Goal: Find specific page/section: Find specific page/section

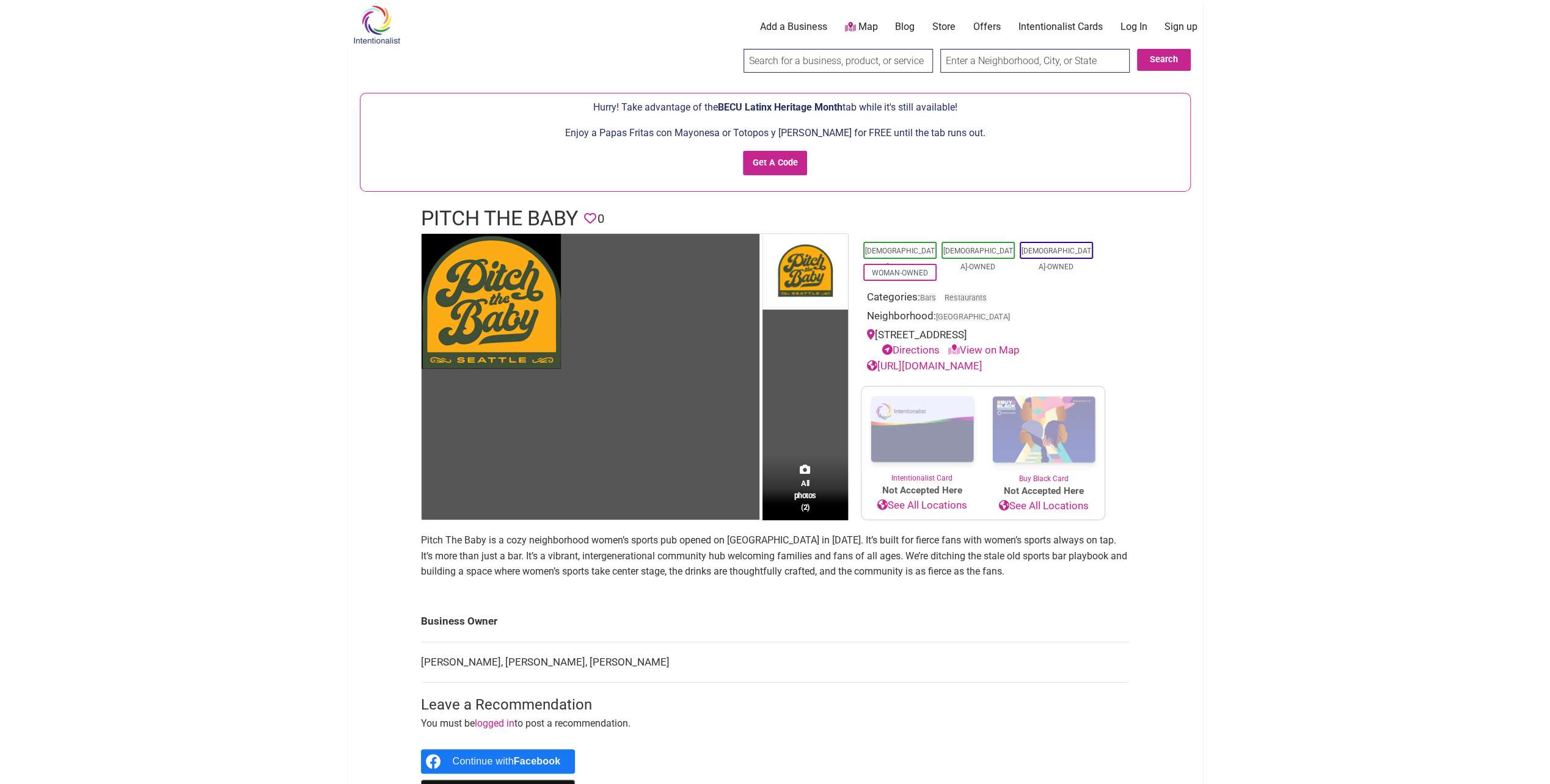
drag, startPoint x: 244, startPoint y: 24, endPoint x: 249, endPoint y: 28, distance: 6.4
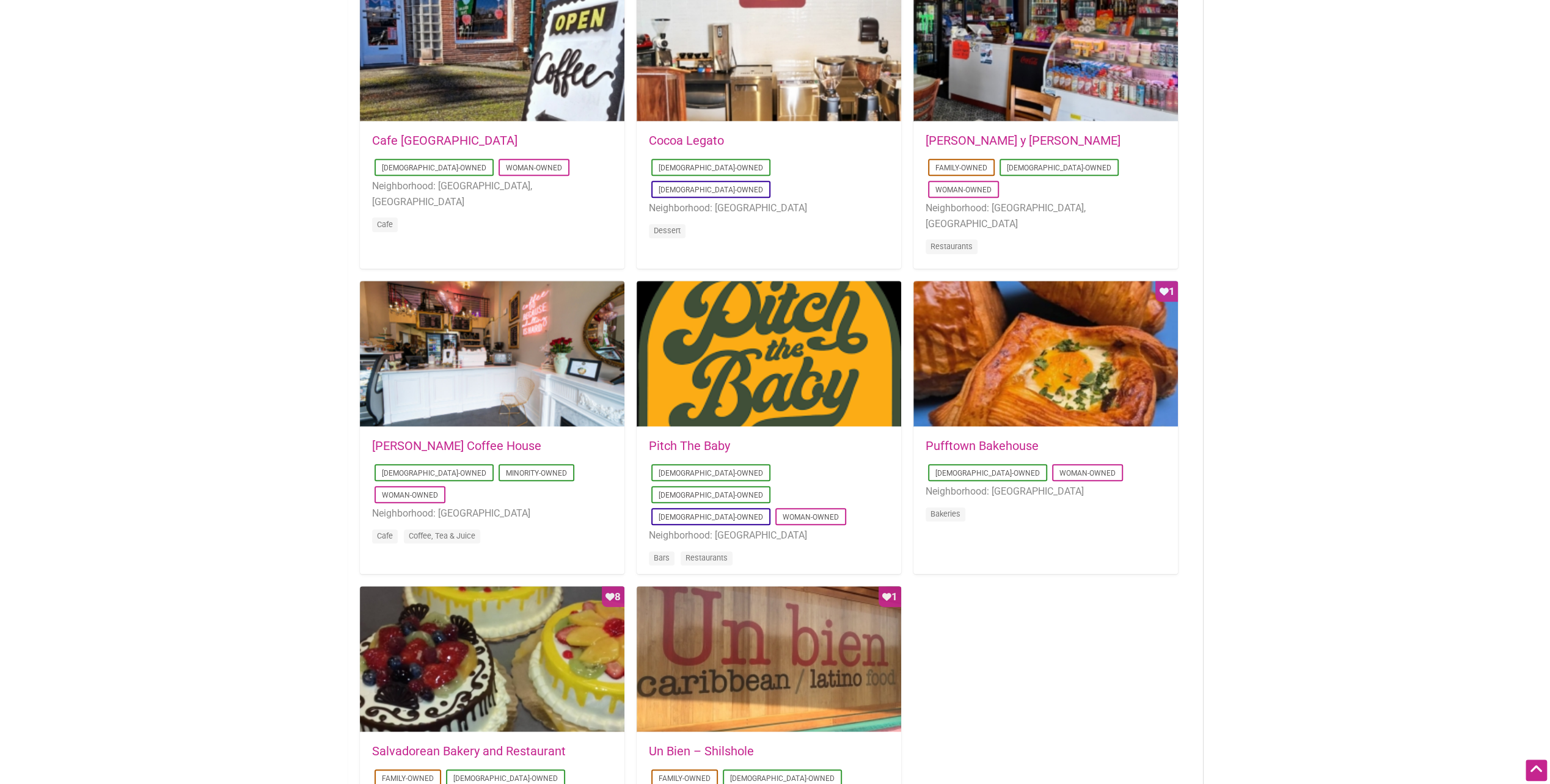
scroll to position [672, 0]
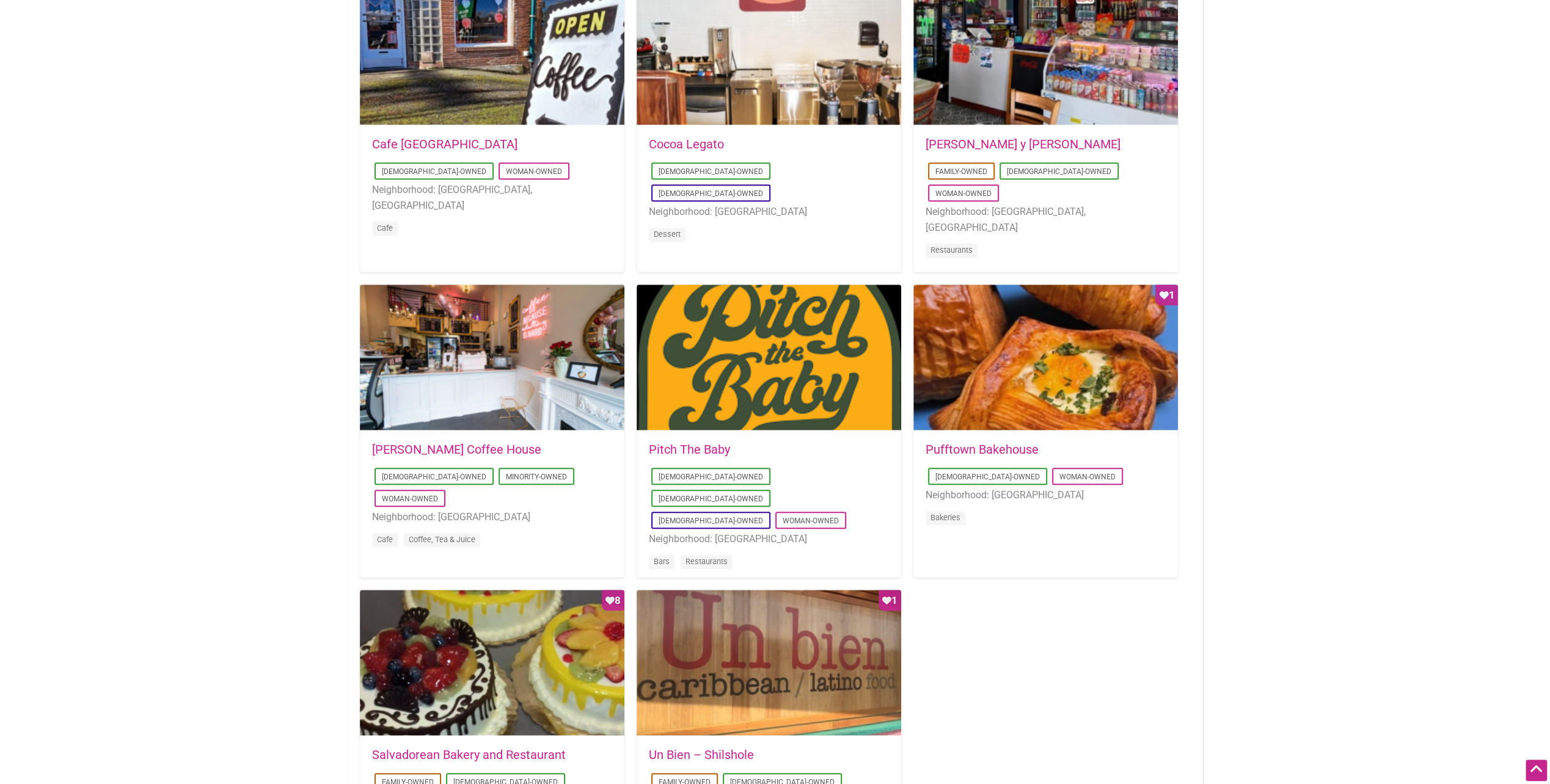
click at [987, 451] on link "Pufftown Bakehouse" at bounding box center [982, 450] width 113 height 15
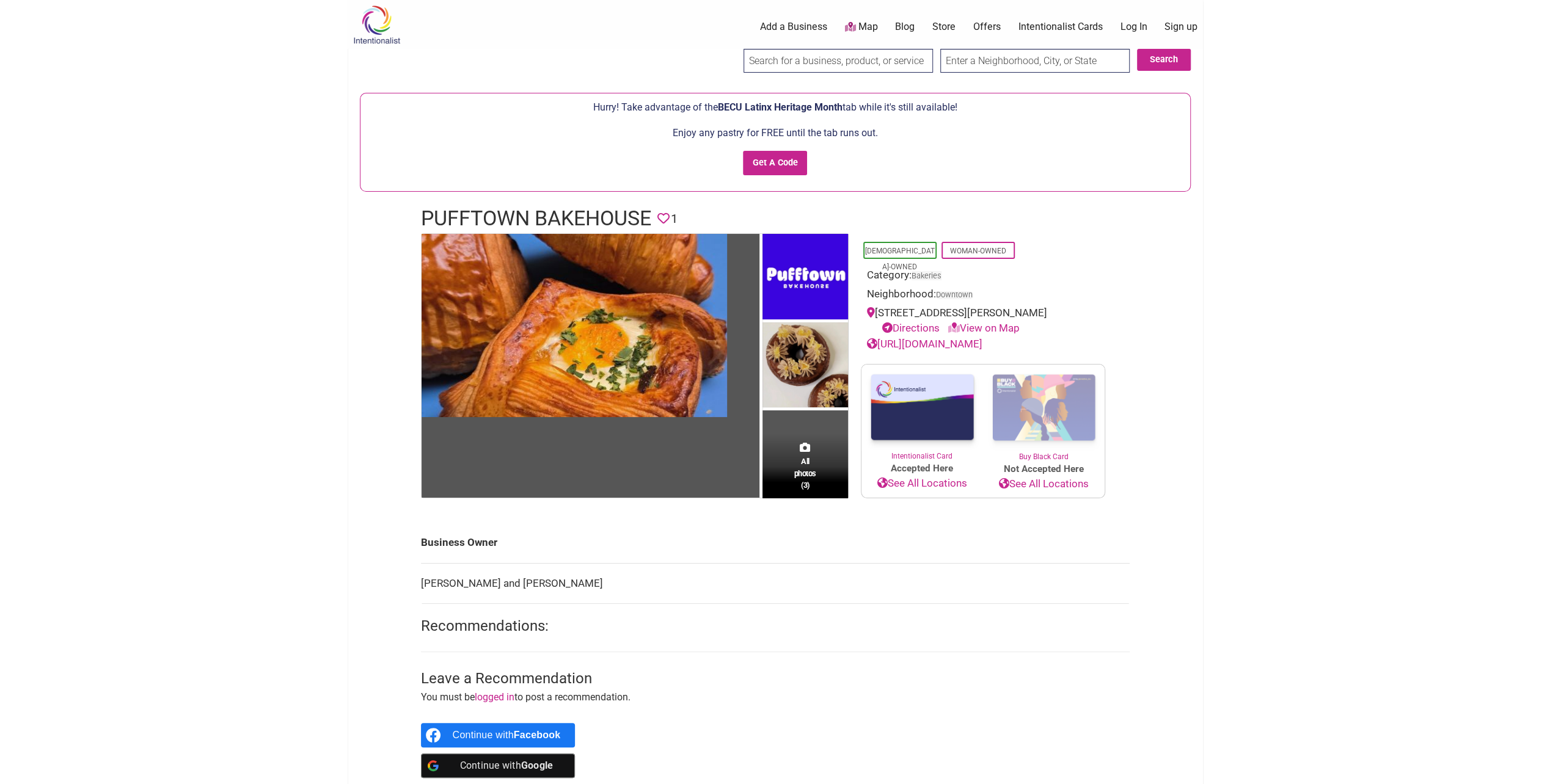
click at [982, 346] on link "https://www.pufftownbakehouse.com/" at bounding box center [925, 344] width 115 height 12
